Goal: Transaction & Acquisition: Purchase product/service

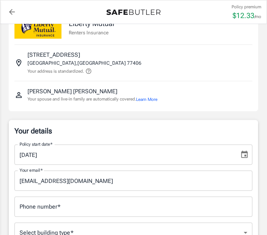
scroll to position [72, 0]
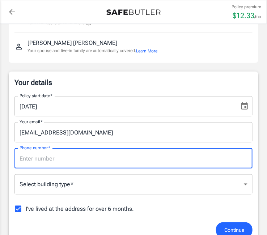
click at [150, 162] on input "Phone number   *" at bounding box center [133, 158] width 238 height 20
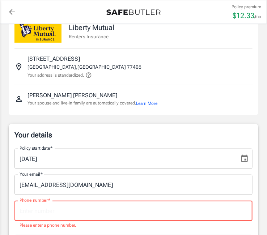
scroll to position [36, 0]
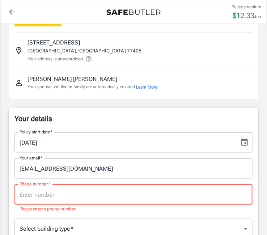
click at [46, 197] on input "Phone number   *" at bounding box center [133, 194] width 238 height 20
type input "8"
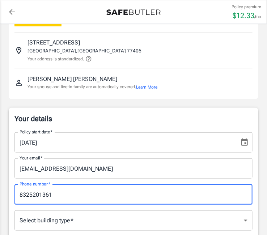
type input "8325201361"
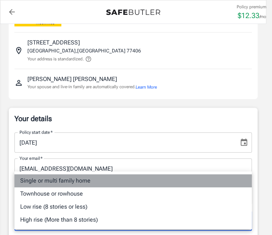
click at [76, 181] on li "Single or multi family home" at bounding box center [133, 180] width 238 height 13
type input "singlefamily"
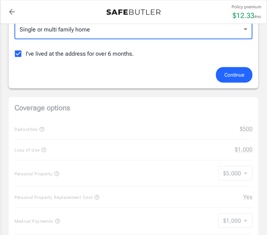
scroll to position [145, 0]
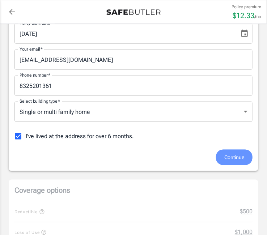
click at [227, 155] on span "Continue" at bounding box center [234, 157] width 20 height 9
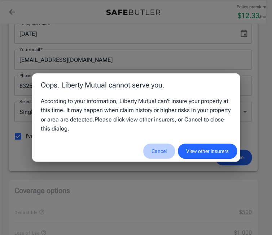
click at [156, 151] on button "Cancel" at bounding box center [159, 151] width 32 height 16
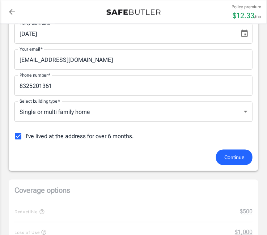
click at [6, 10] on link "back to quotes" at bounding box center [12, 12] width 14 height 14
